Goal: Task Accomplishment & Management: Manage account settings

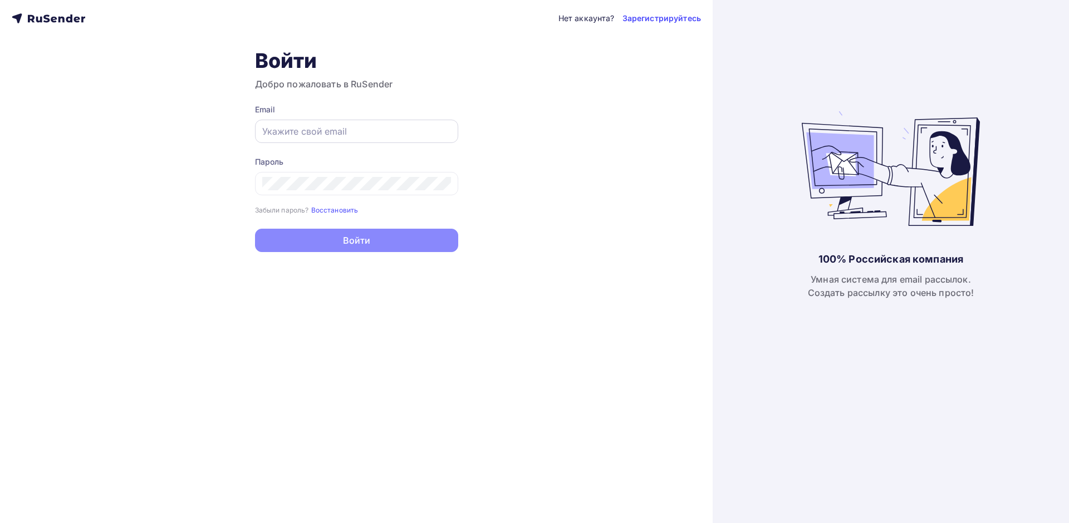
click at [319, 139] on div at bounding box center [356, 131] width 203 height 23
click at [307, 130] on input "text" at bounding box center [356, 131] width 189 height 13
type input "[EMAIL_ADDRESS][DOMAIN_NAME]"
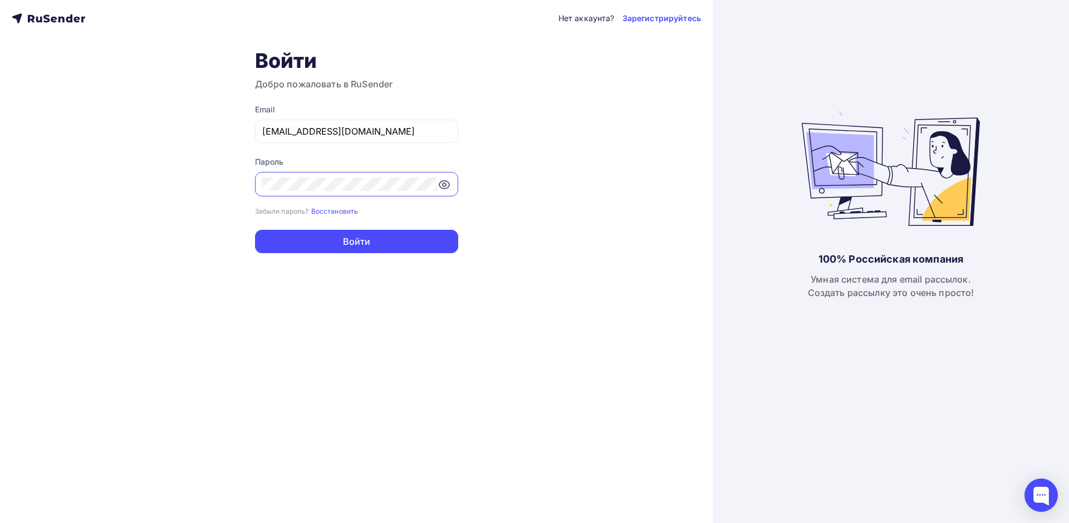
click at [255, 230] on button "Войти" at bounding box center [356, 241] width 203 height 23
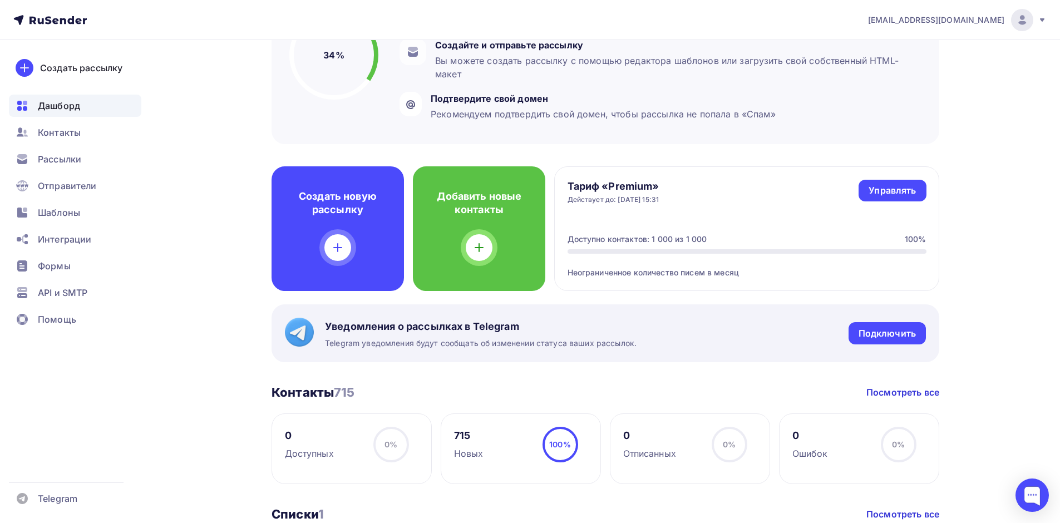
scroll to position [167, 0]
click at [50, 229] on div "Интеграции" at bounding box center [75, 239] width 132 height 22
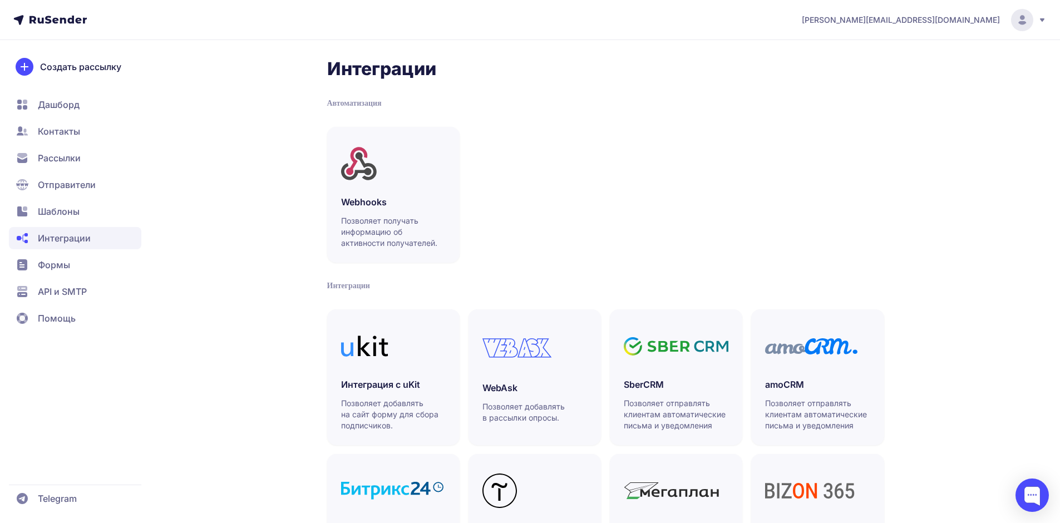
click at [1041, 17] on icon at bounding box center [1042, 20] width 9 height 9
click at [902, 52] on span "Аккаунт" at bounding box center [899, 54] width 35 height 13
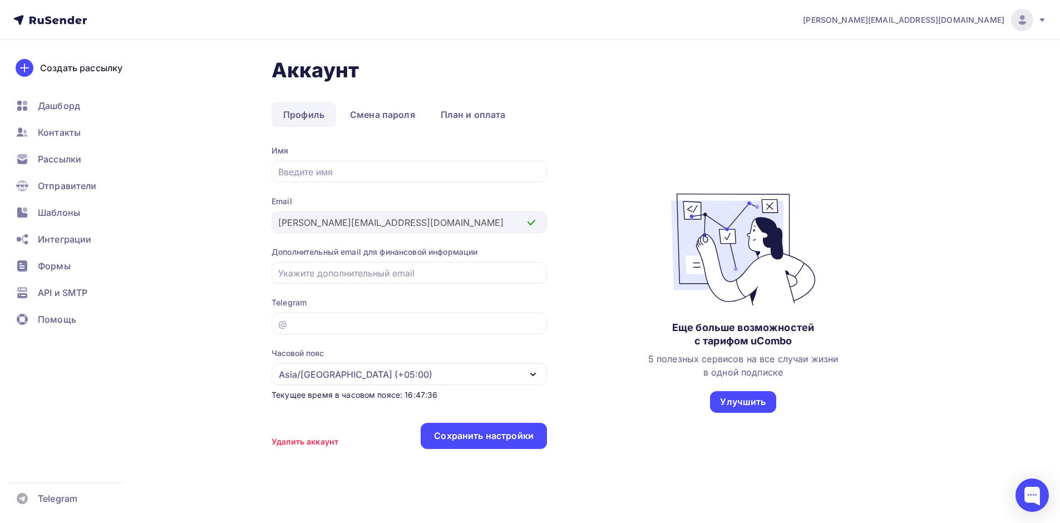
click at [319, 109] on link "Профиль" at bounding box center [304, 115] width 65 height 26
click at [363, 111] on link "Смена пароля" at bounding box center [382, 115] width 88 height 26
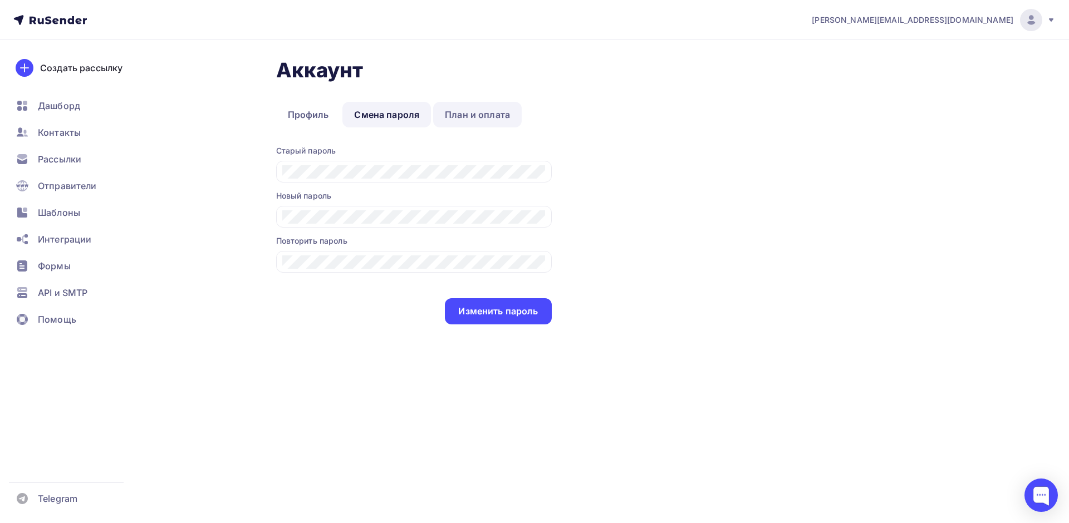
click at [464, 111] on link "План и оплата" at bounding box center [477, 115] width 88 height 26
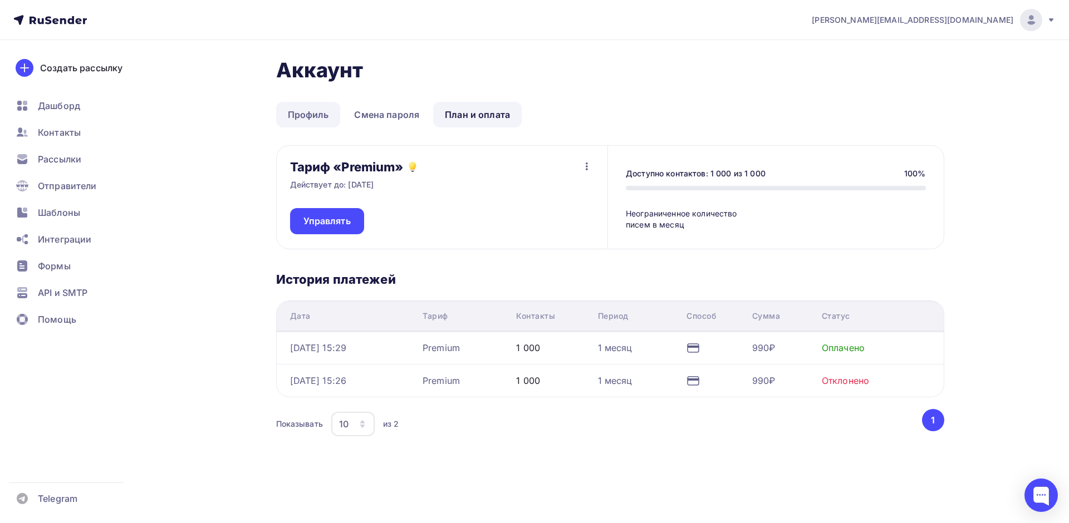
click at [298, 114] on link "Профиль" at bounding box center [308, 115] width 65 height 26
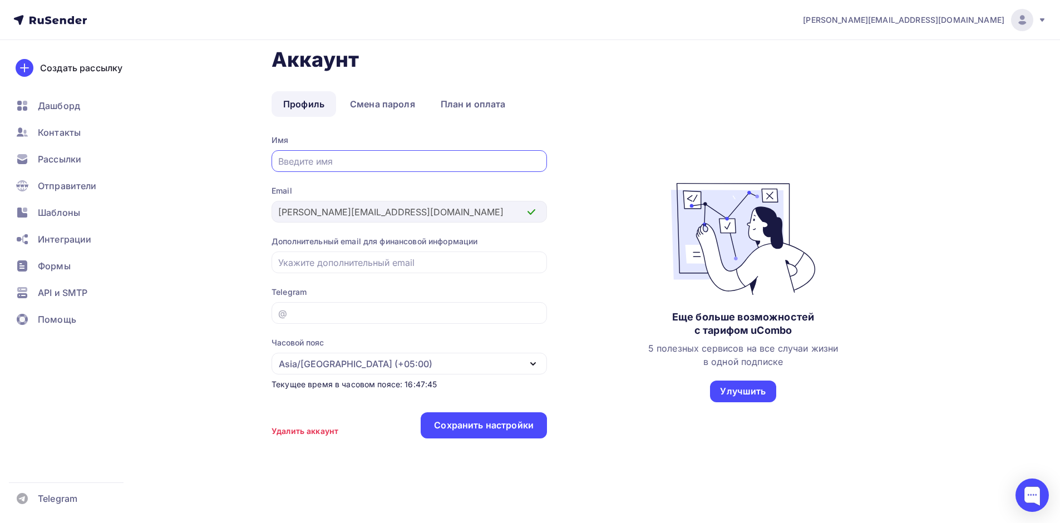
scroll to position [13, 0]
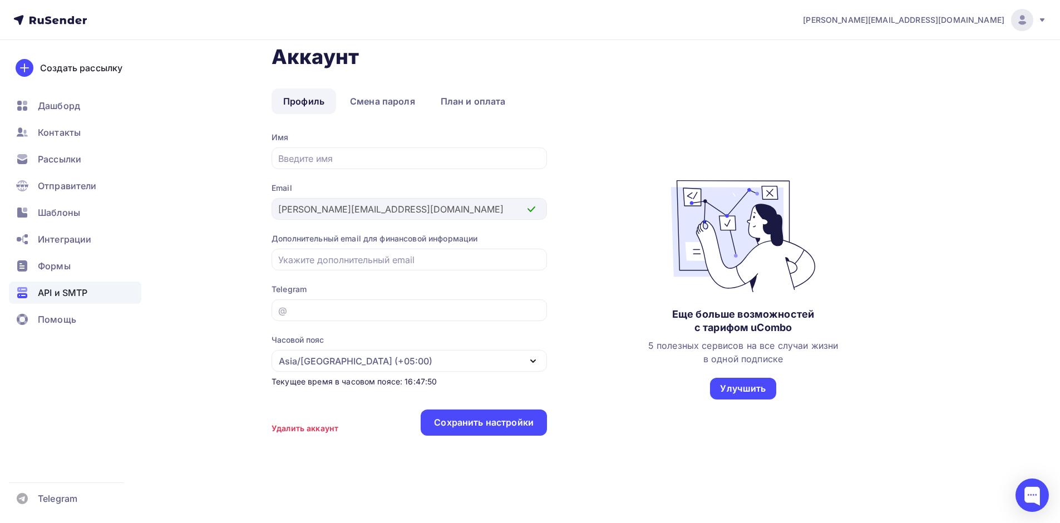
click at [74, 293] on span "API и SMTP" at bounding box center [63, 292] width 50 height 13
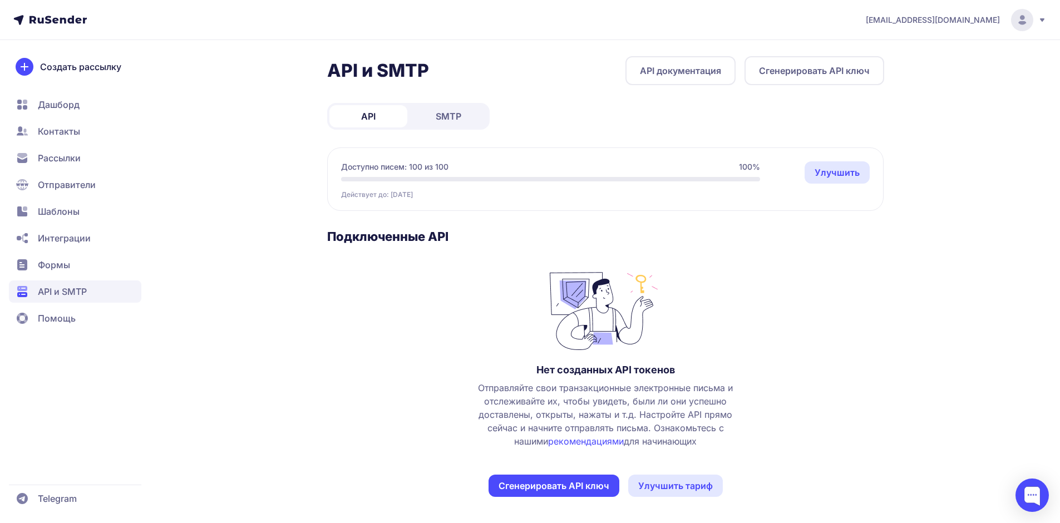
scroll to position [2, 0]
click at [65, 185] on span "Отправители" at bounding box center [67, 184] width 58 height 13
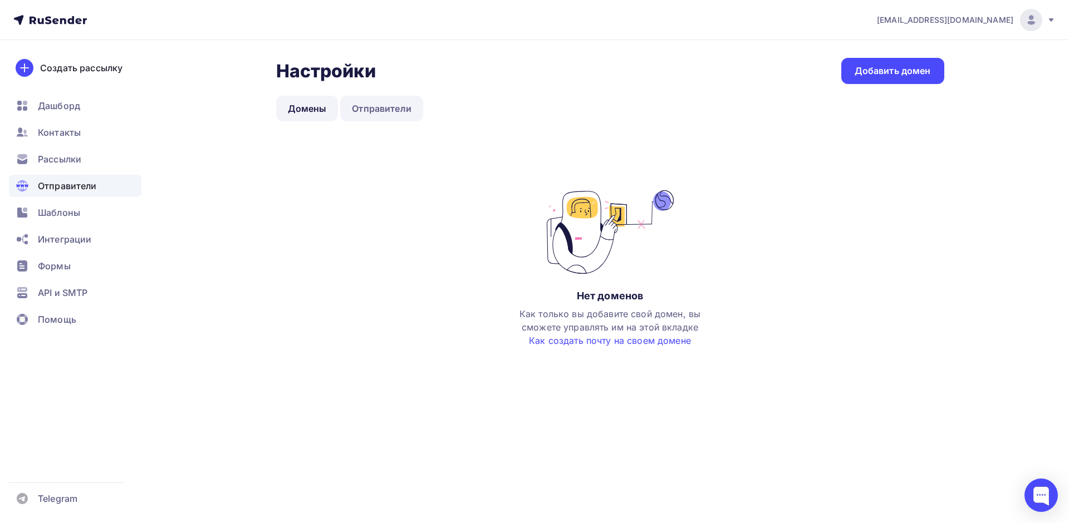
click at [356, 104] on link "Отправители" at bounding box center [381, 109] width 83 height 26
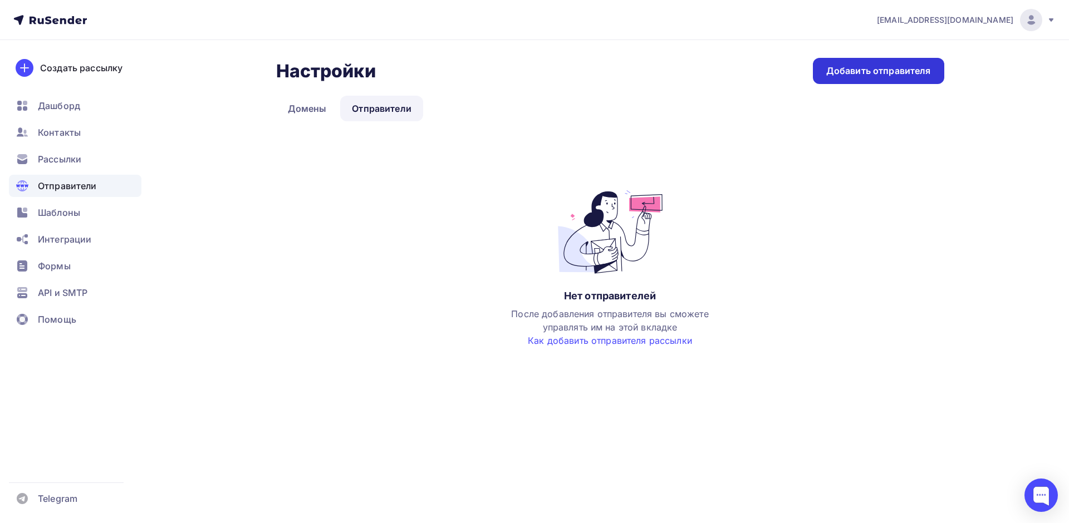
click at [860, 73] on div "Добавить отправителя" at bounding box center [878, 71] width 105 height 13
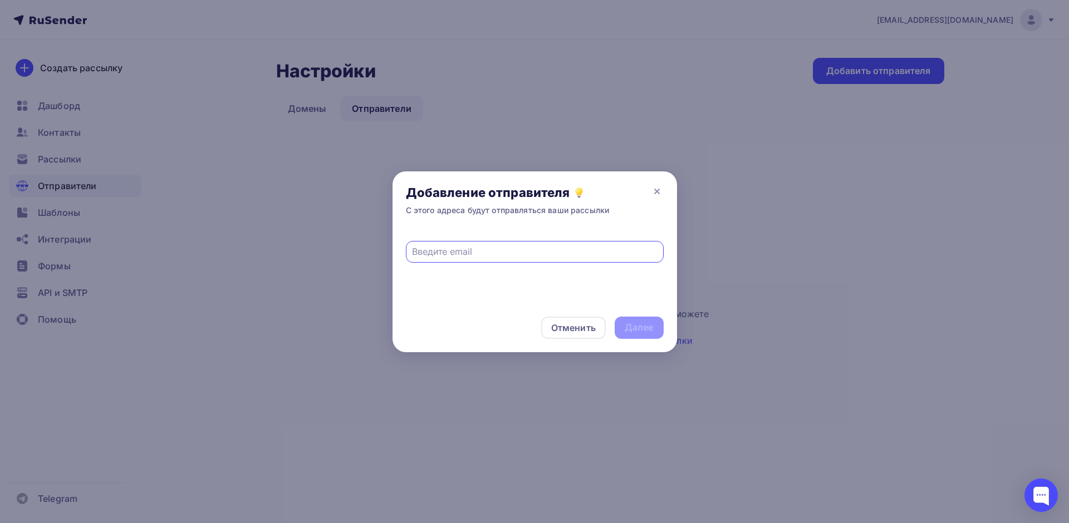
click at [547, 253] on input "text" at bounding box center [534, 251] width 245 height 13
type input "garant@mastersoft.ru"
click at [627, 332] on div "Далее" at bounding box center [638, 327] width 29 height 13
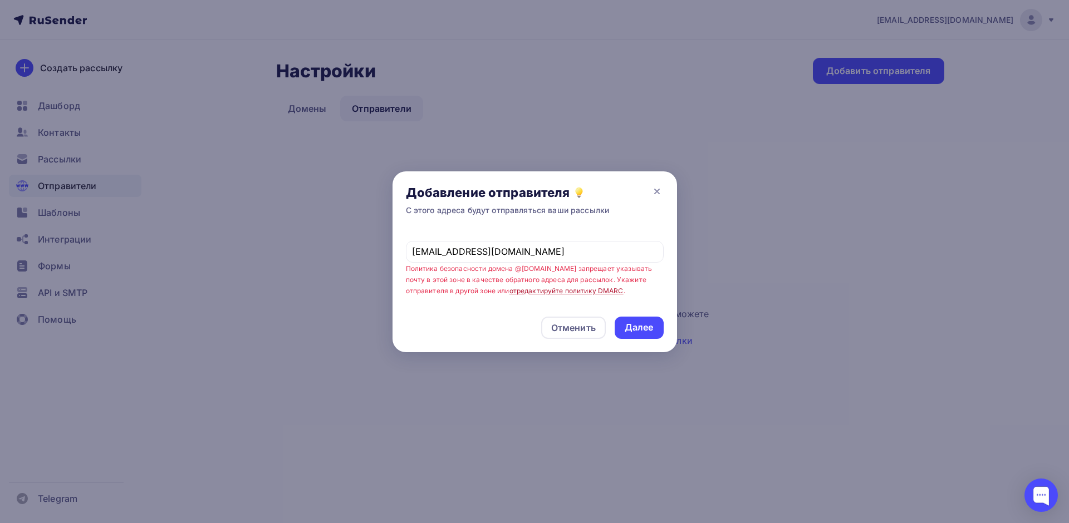
click at [537, 289] on link "отредактируйте политику DMARC" at bounding box center [566, 291] width 114 height 8
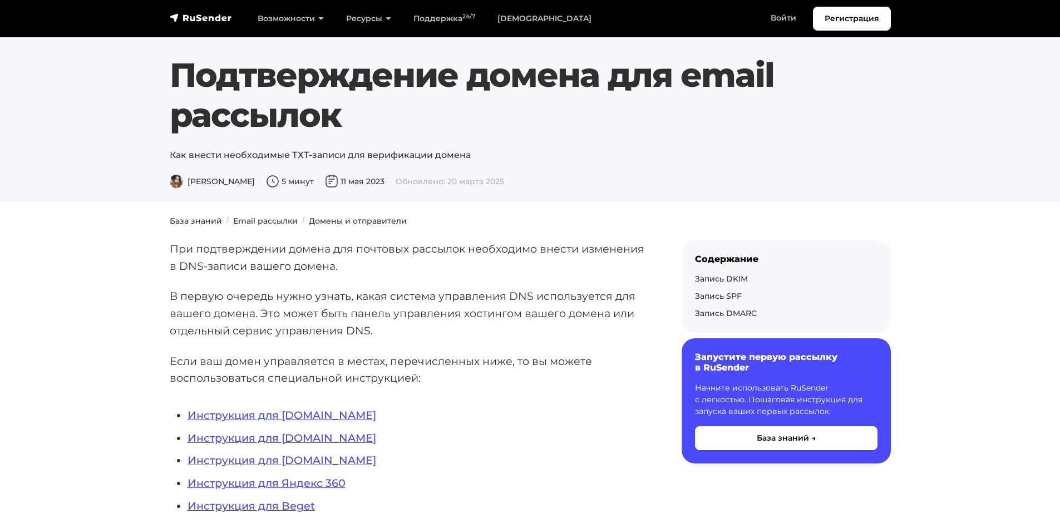
click at [537, 289] on p "В первую очередь нужно узнать, какая система управления DNS используется для ва…" at bounding box center [408, 313] width 476 height 51
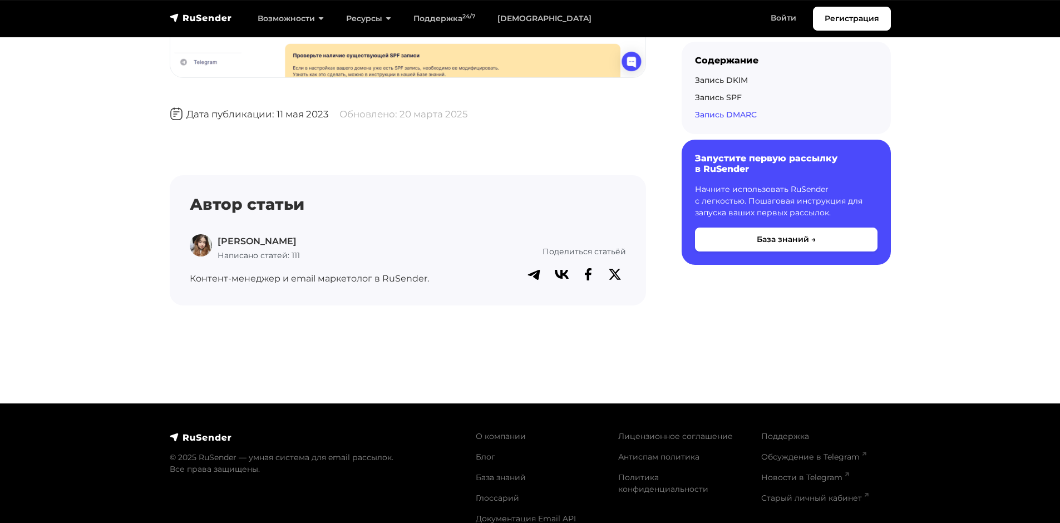
scroll to position [3968, 0]
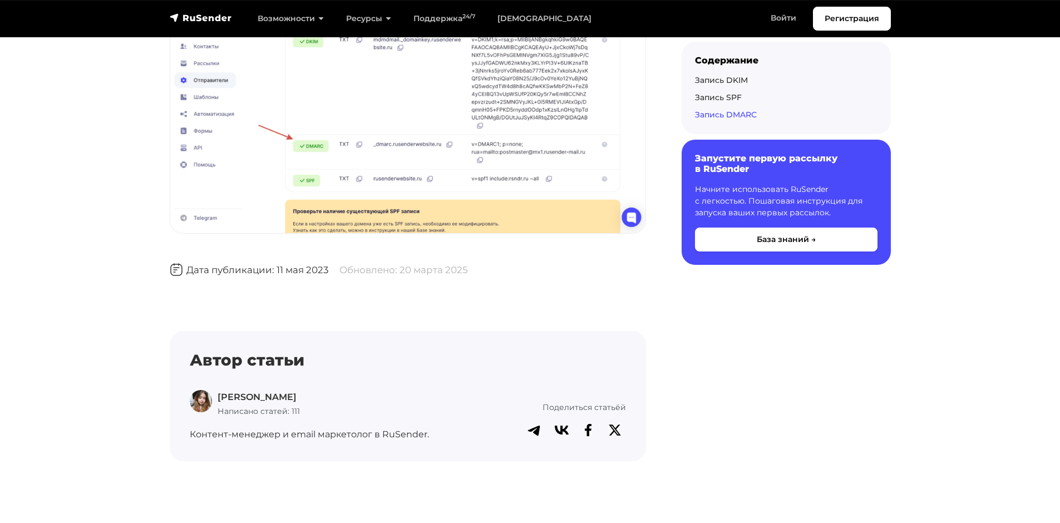
scroll to position [3968, 0]
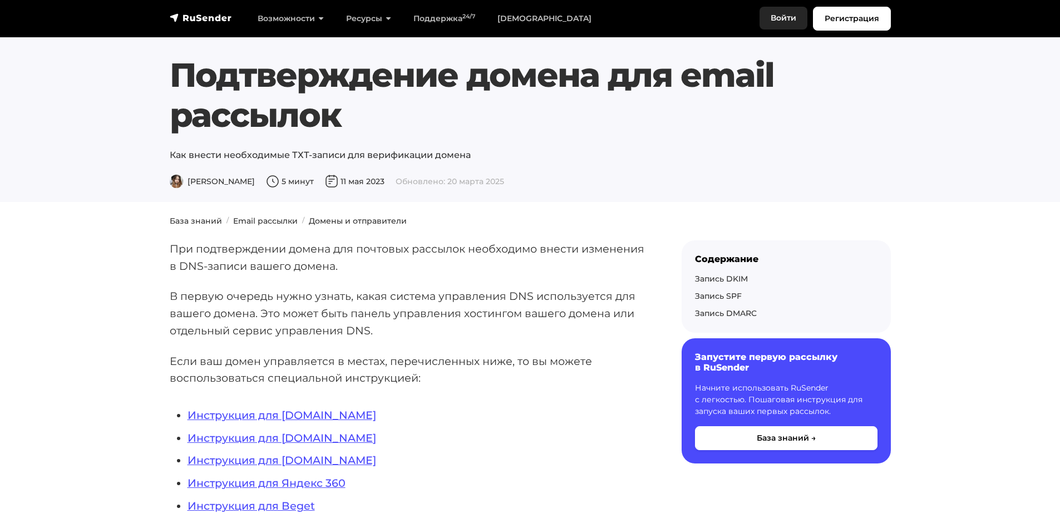
click at [780, 14] on link "Войти" at bounding box center [784, 18] width 48 height 23
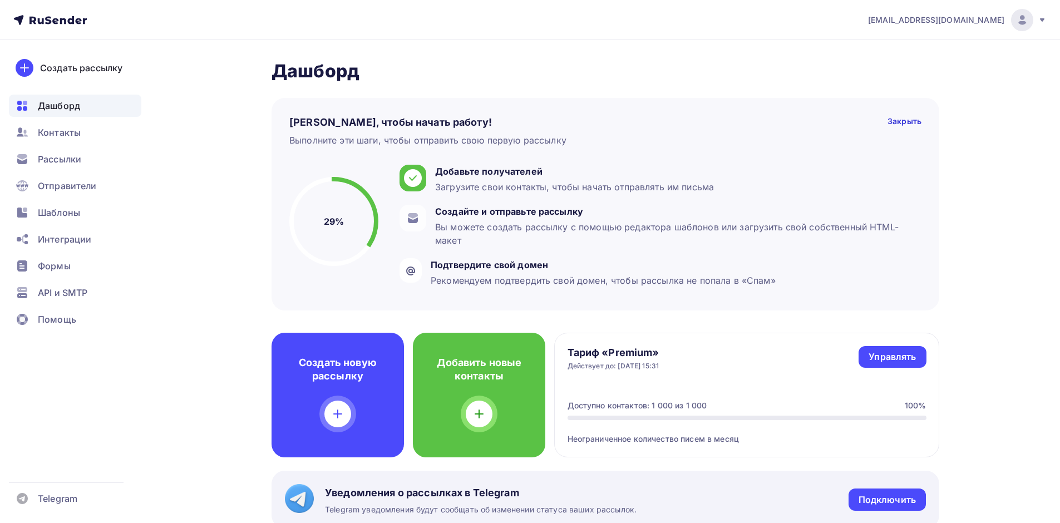
click at [1041, 21] on icon at bounding box center [1042, 20] width 9 height 9
click at [890, 104] on span "Выйти" at bounding box center [894, 101] width 29 height 13
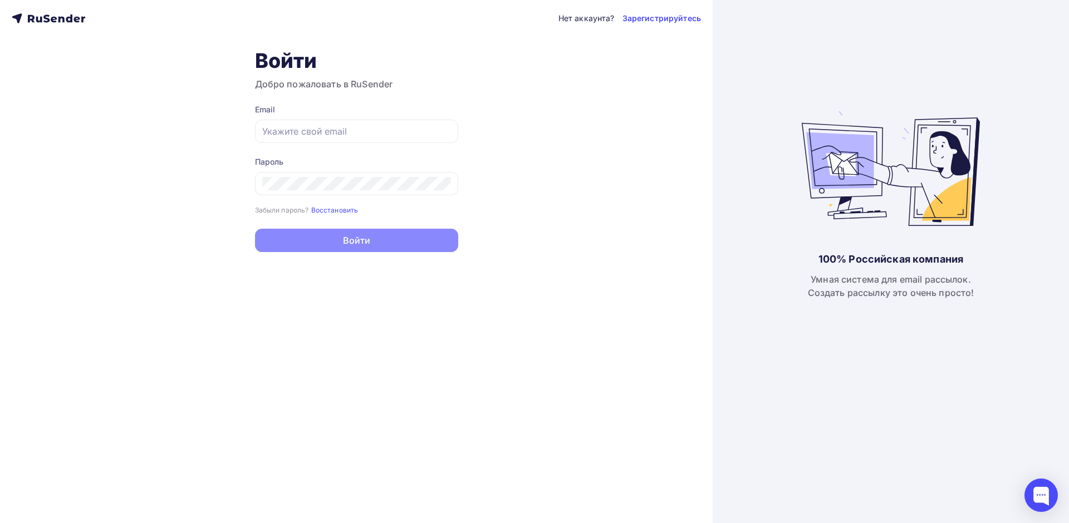
click at [64, 18] on icon at bounding box center [61, 20] width 6 height 6
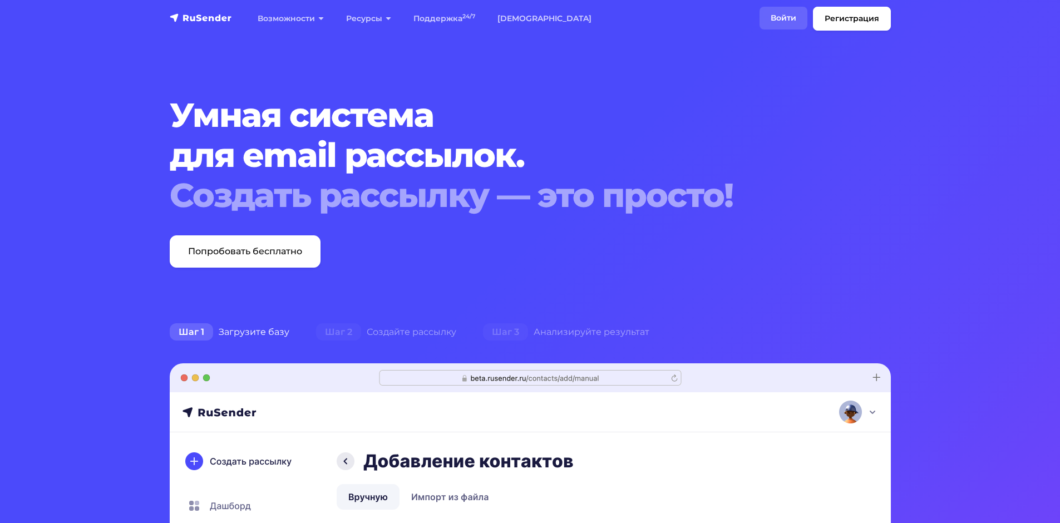
click at [785, 15] on link "Войти" at bounding box center [784, 18] width 48 height 23
